Goal: Obtain resource: Obtain resource

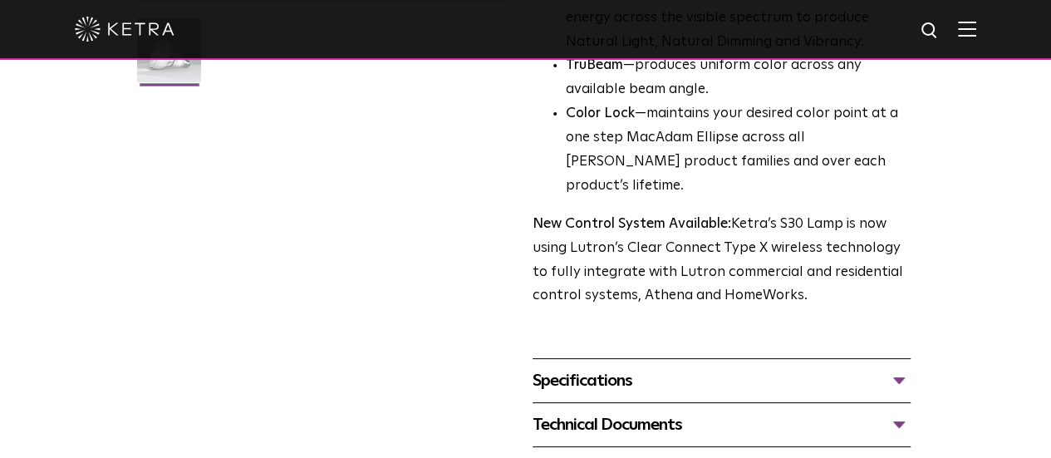
scroll to position [664, 0]
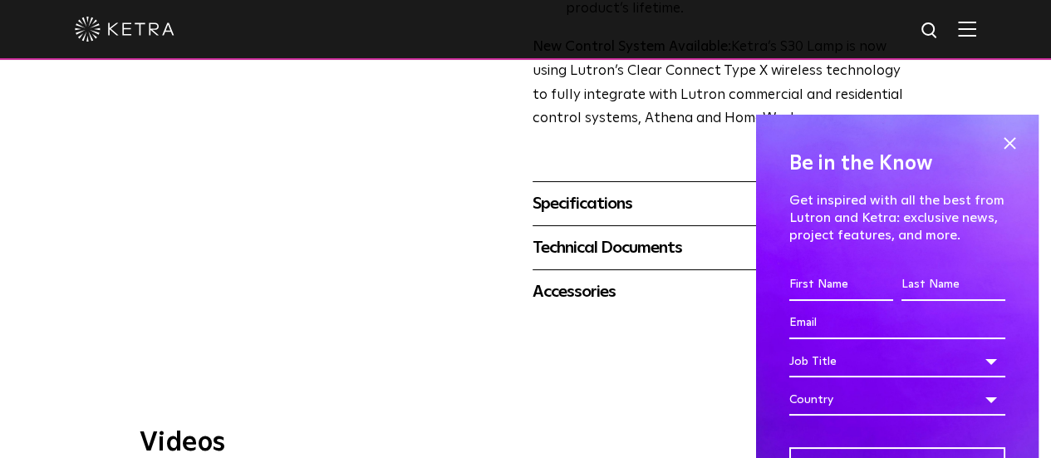
click at [635, 234] on div "Technical Documents" at bounding box center [721, 247] width 378 height 27
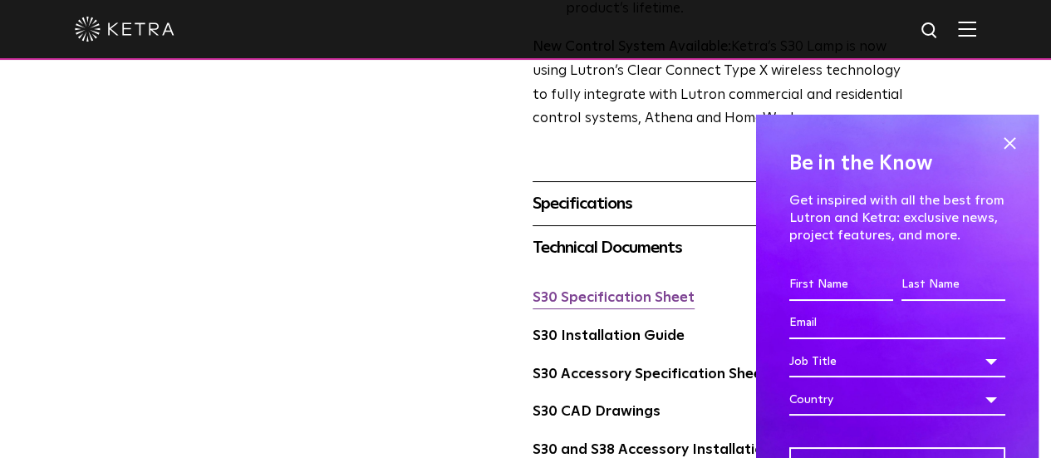
click at [611, 291] on link "S30 Specification Sheet" at bounding box center [613, 298] width 162 height 14
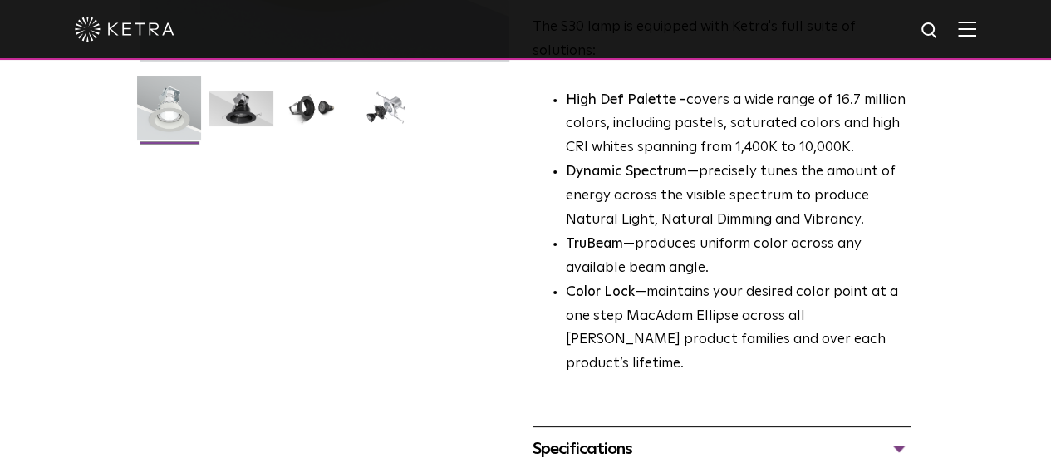
scroll to position [498, 0]
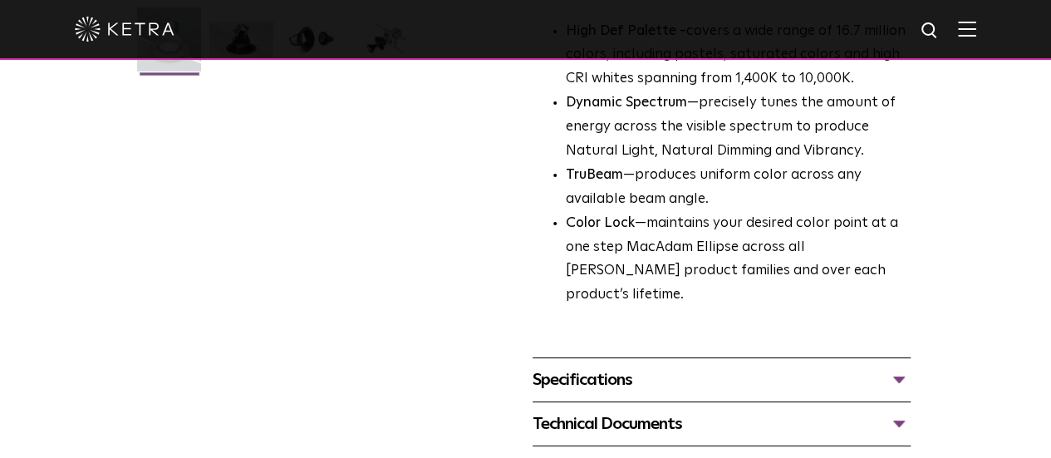
click at [621, 410] on div "Technical Documents" at bounding box center [721, 423] width 378 height 27
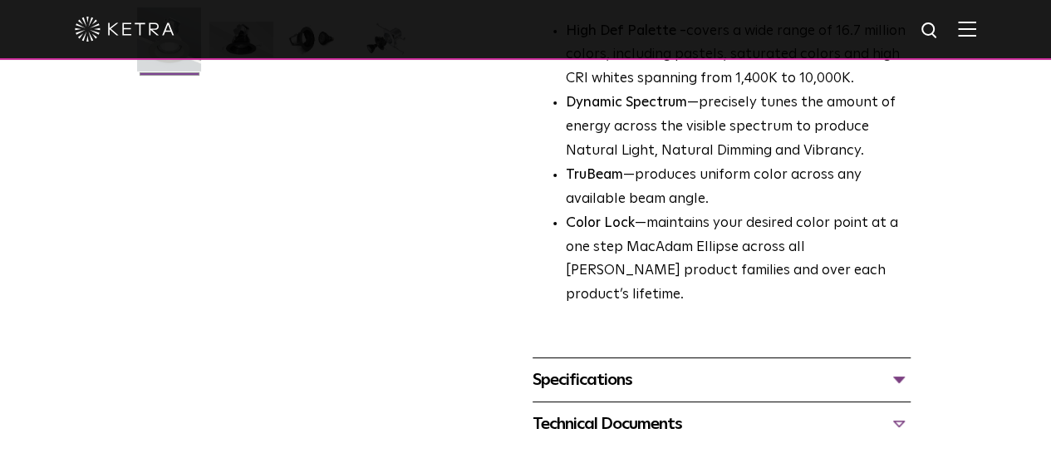
scroll to position [581, 0]
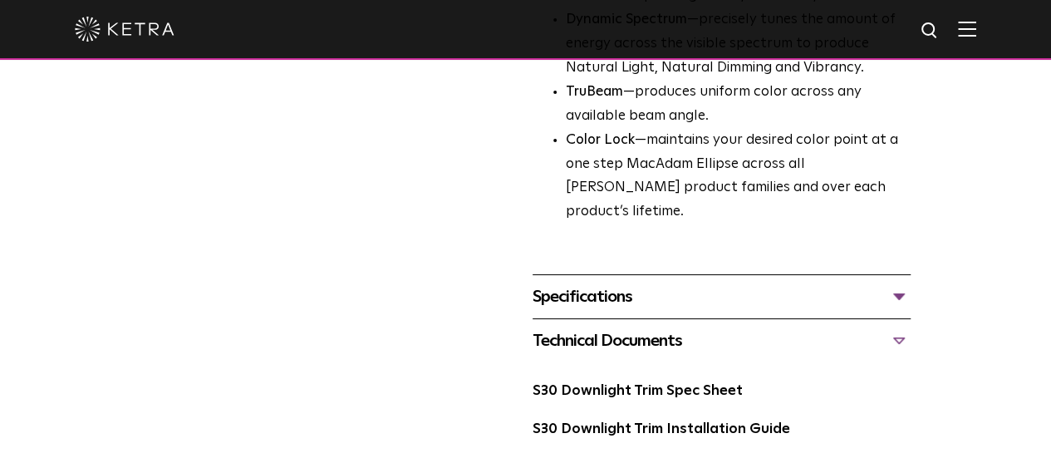
click at [589, 379] on div "S30 Downlight Trim Spec Sheet" at bounding box center [721, 398] width 378 height 38
click at [596, 384] on link "S30 Downlight Trim Spec Sheet" at bounding box center [637, 391] width 210 height 14
